Goal: Book appointment/travel/reservation

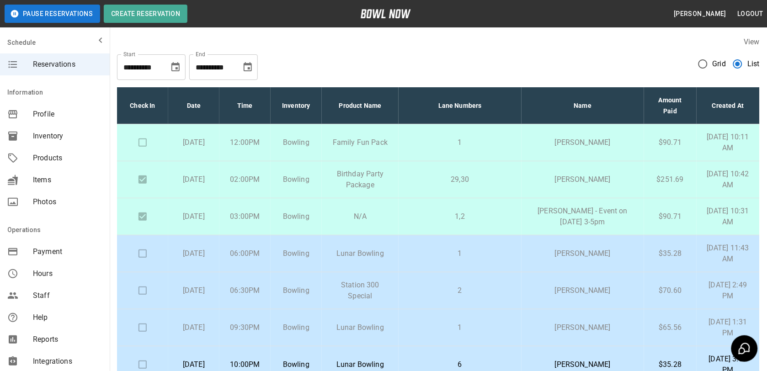
scroll to position [144, 0]
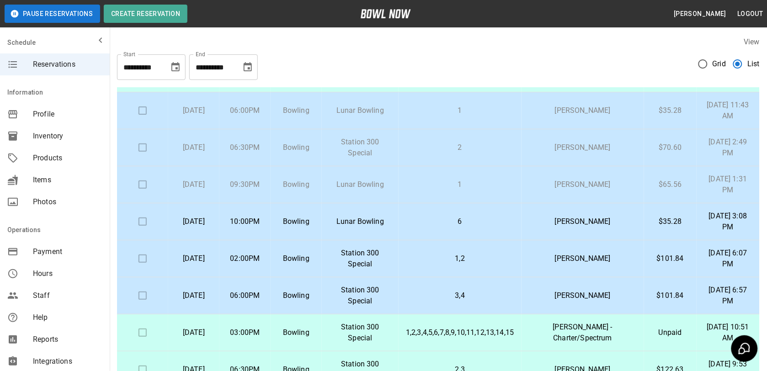
click at [547, 182] on p "[PERSON_NAME]" at bounding box center [583, 184] width 108 height 11
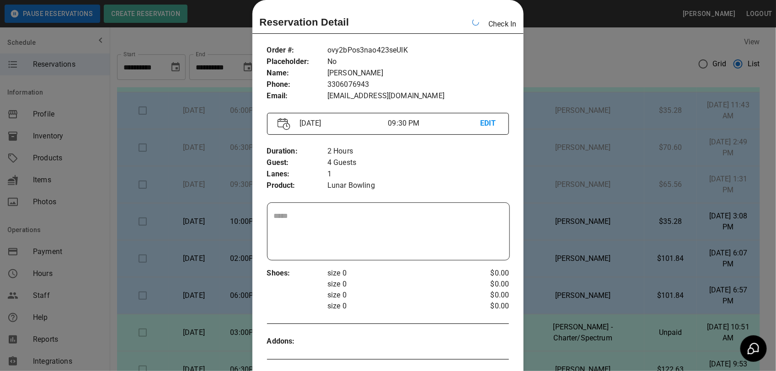
scroll to position [300, 0]
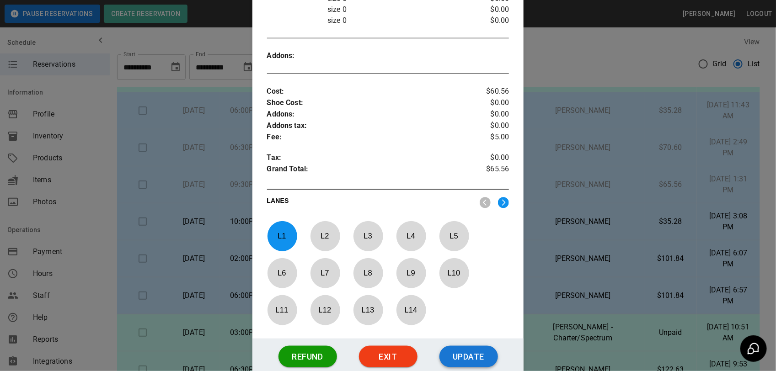
click at [467, 356] on button "Update" at bounding box center [468, 357] width 59 height 22
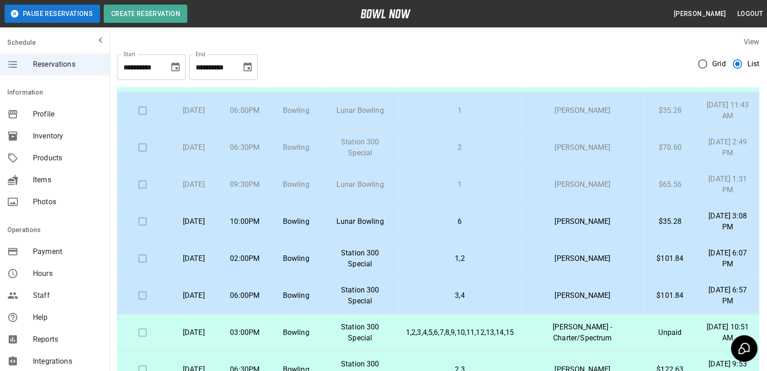
click at [513, 187] on p "1" at bounding box center [460, 184] width 108 height 11
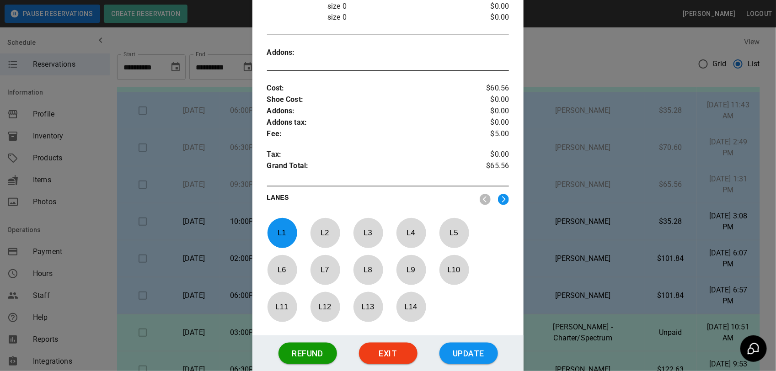
scroll to position [370, 0]
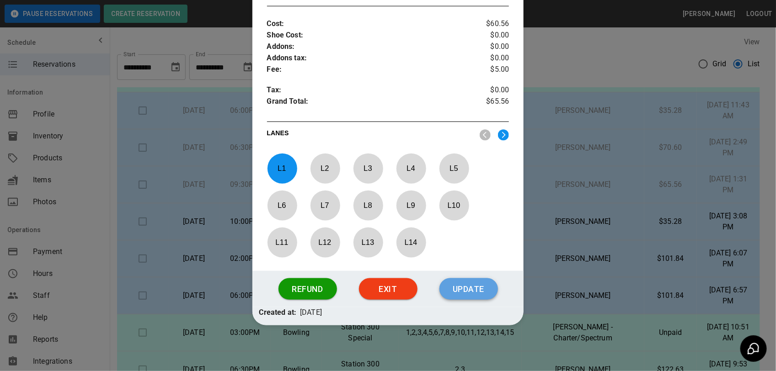
click at [475, 285] on button "Update" at bounding box center [468, 290] width 59 height 22
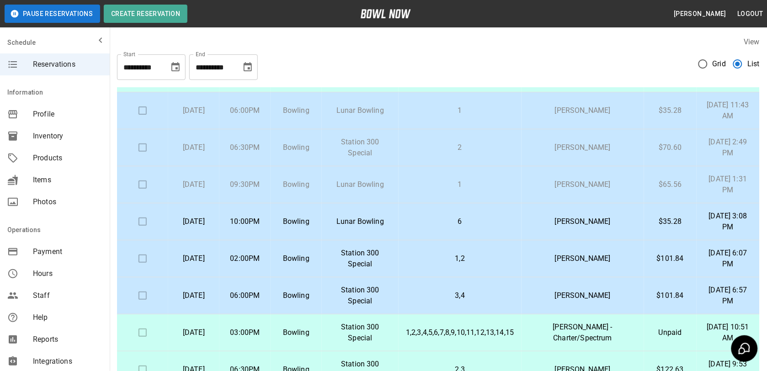
click at [568, 225] on p "[PERSON_NAME]" at bounding box center [583, 221] width 108 height 11
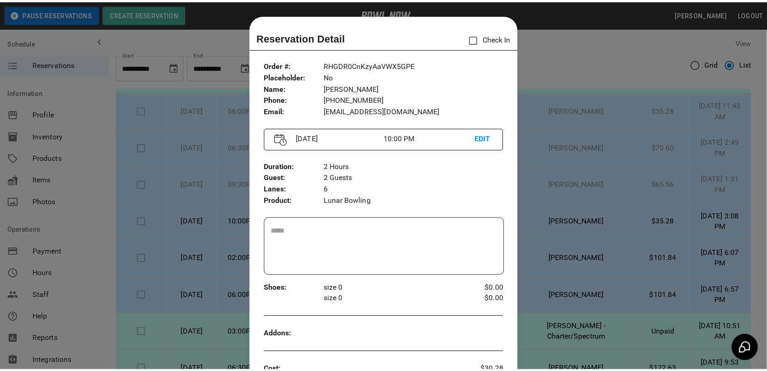
scroll to position [15, 0]
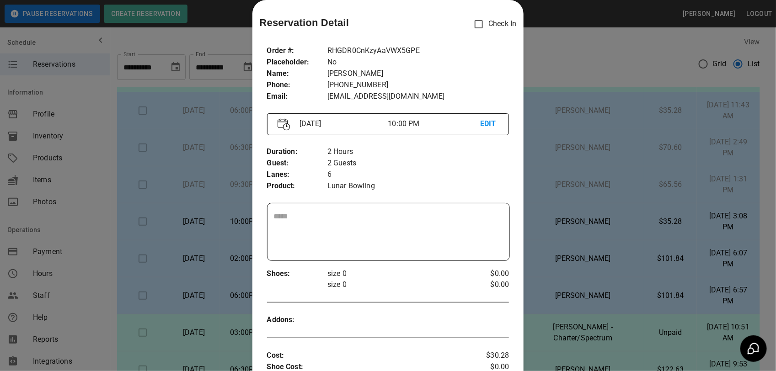
drag, startPoint x: 583, startPoint y: 128, endPoint x: 571, endPoint y: 120, distance: 14.8
click at [575, 123] on div at bounding box center [388, 185] width 776 height 371
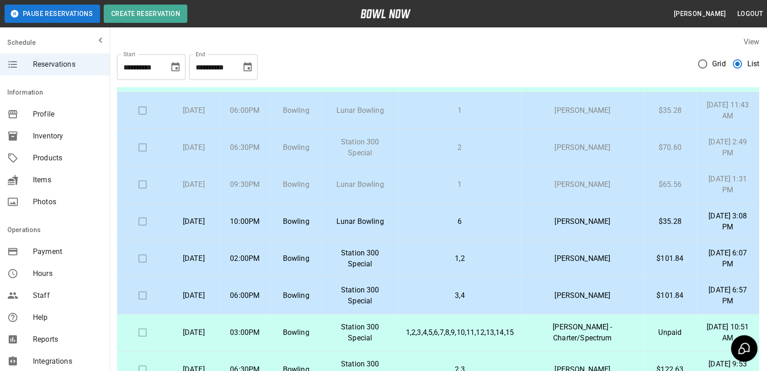
scroll to position [0, 0]
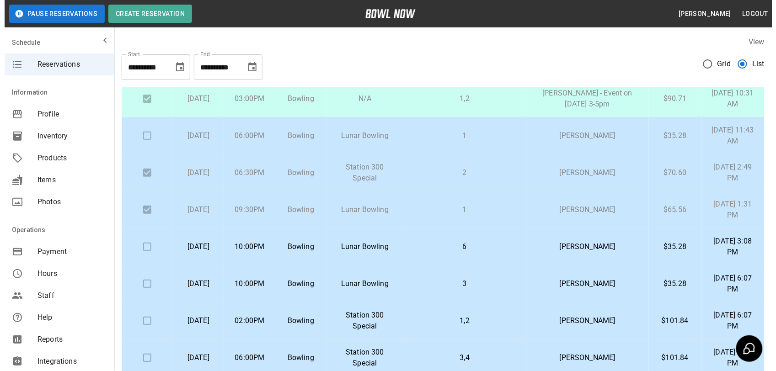
scroll to position [171, 0]
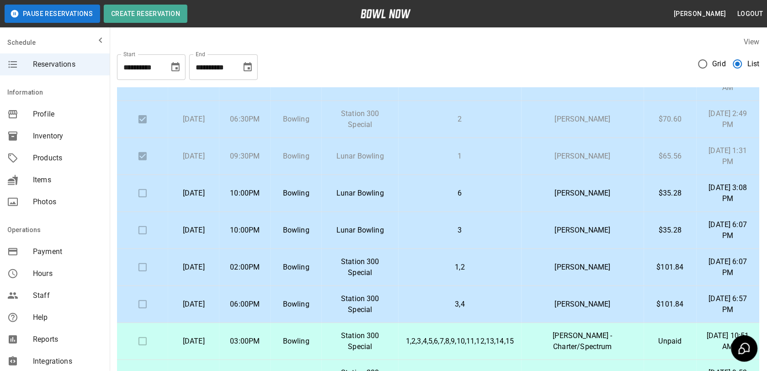
click at [588, 225] on p "[PERSON_NAME]" at bounding box center [583, 230] width 108 height 11
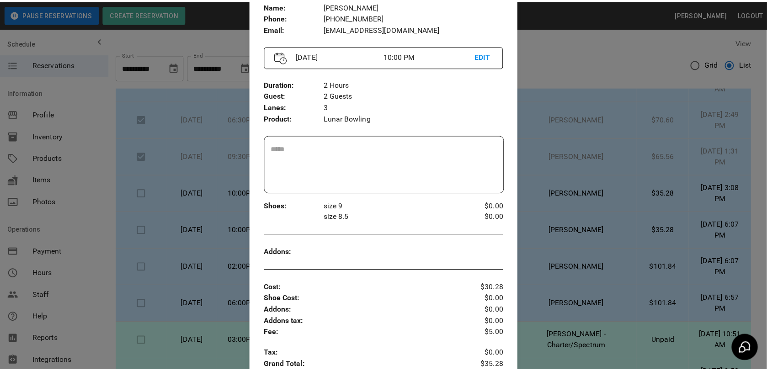
scroll to position [300, 0]
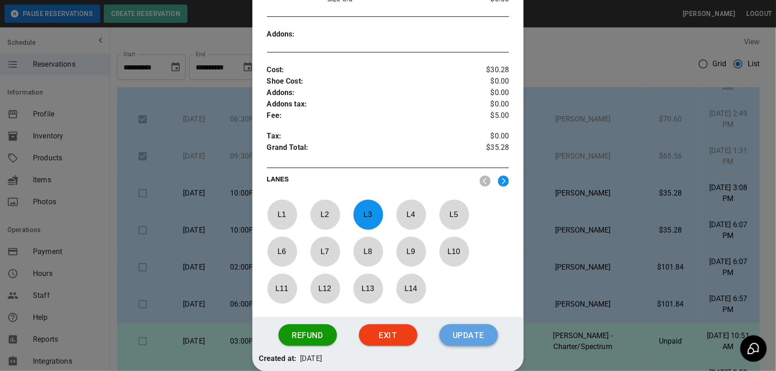
click at [473, 341] on button "Update" at bounding box center [468, 336] width 59 height 22
